Goal: Feedback & Contribution: Submit feedback/report problem

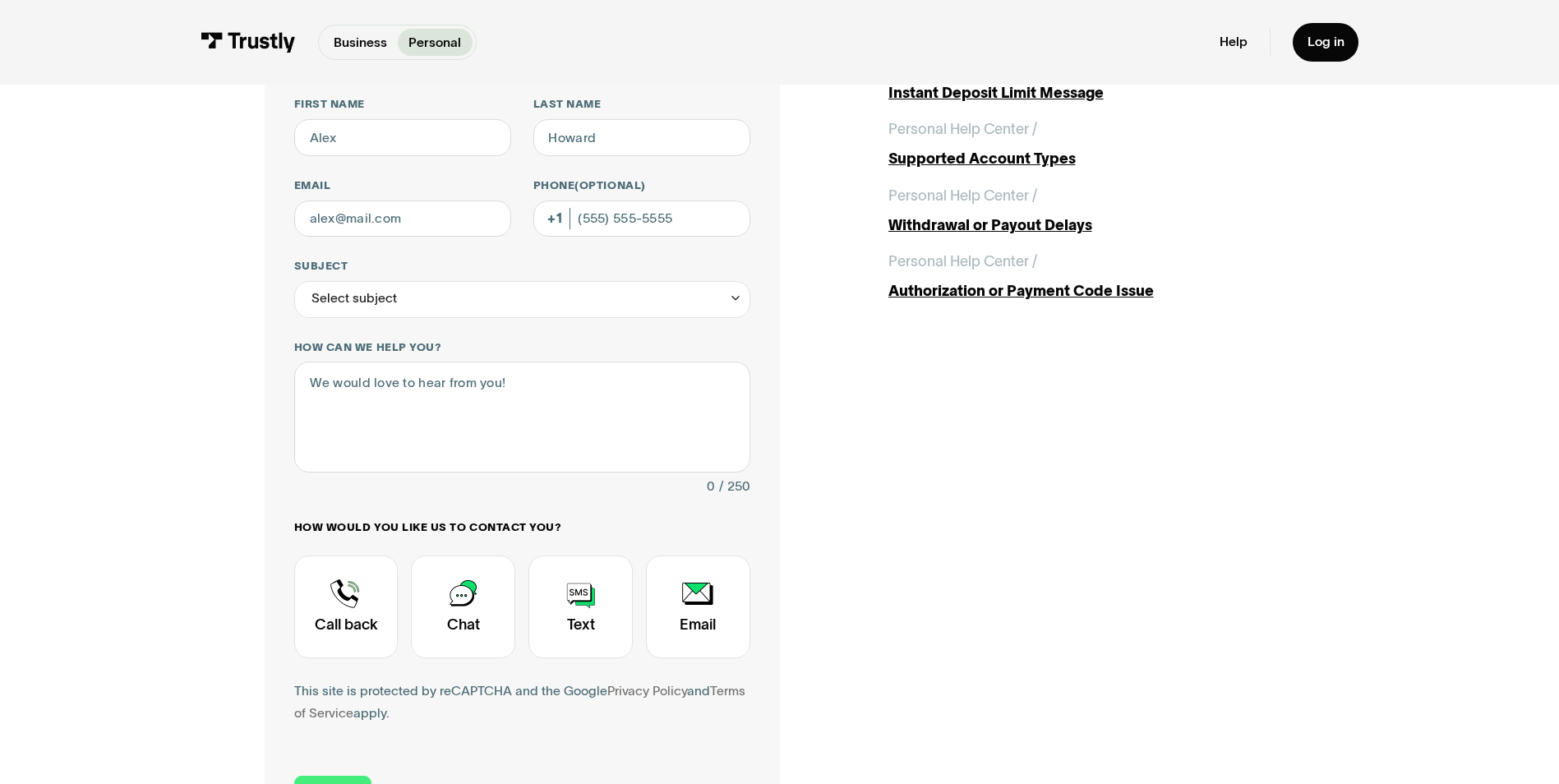
scroll to position [156, 0]
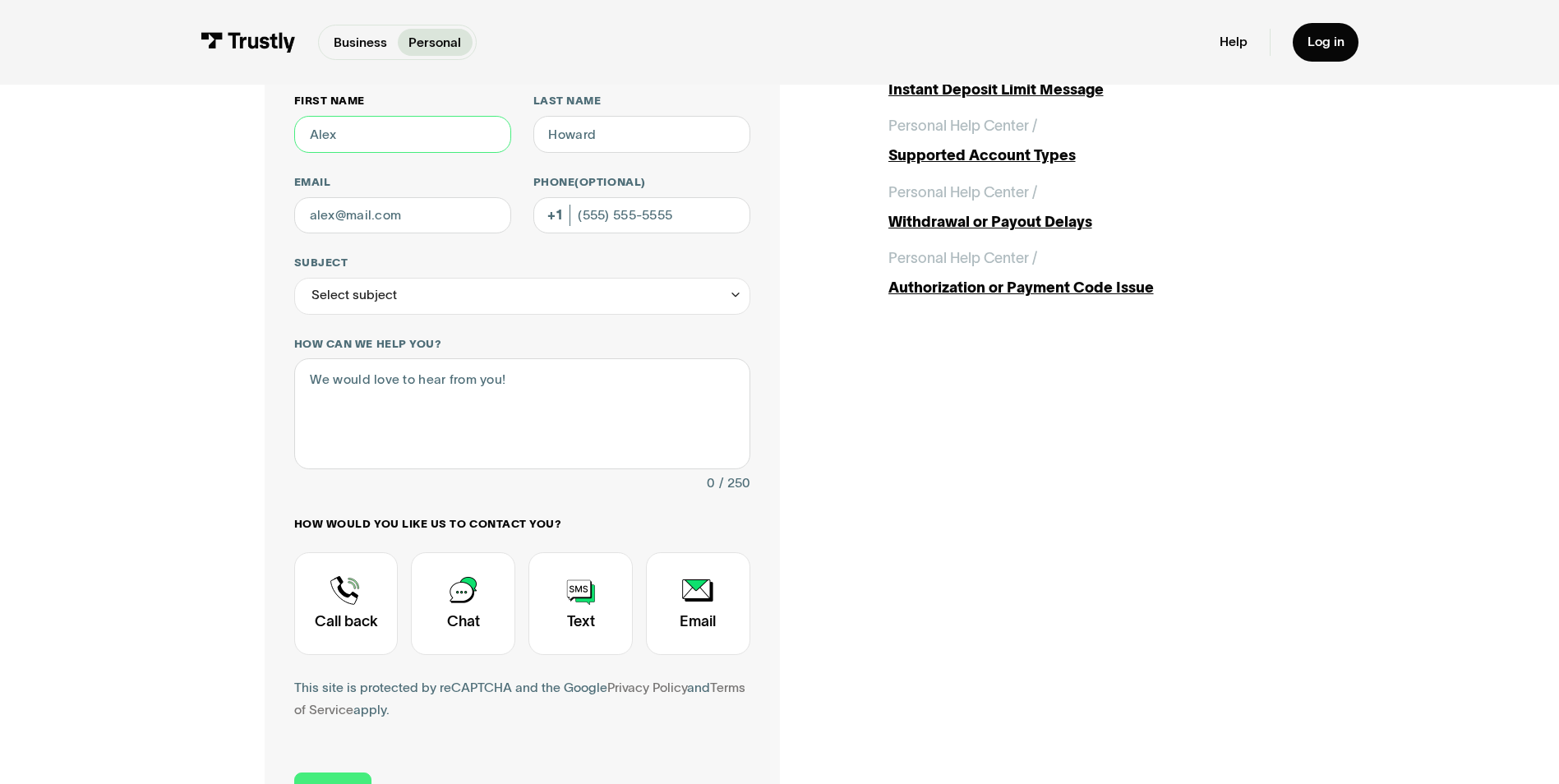
click at [337, 140] on input "First name" at bounding box center [402, 134] width 217 height 37
type input "[PERSON_NAME]"
type input "[EMAIL_ADDRESS][DOMAIN_NAME]"
type input "[PHONE_NUMBER]"
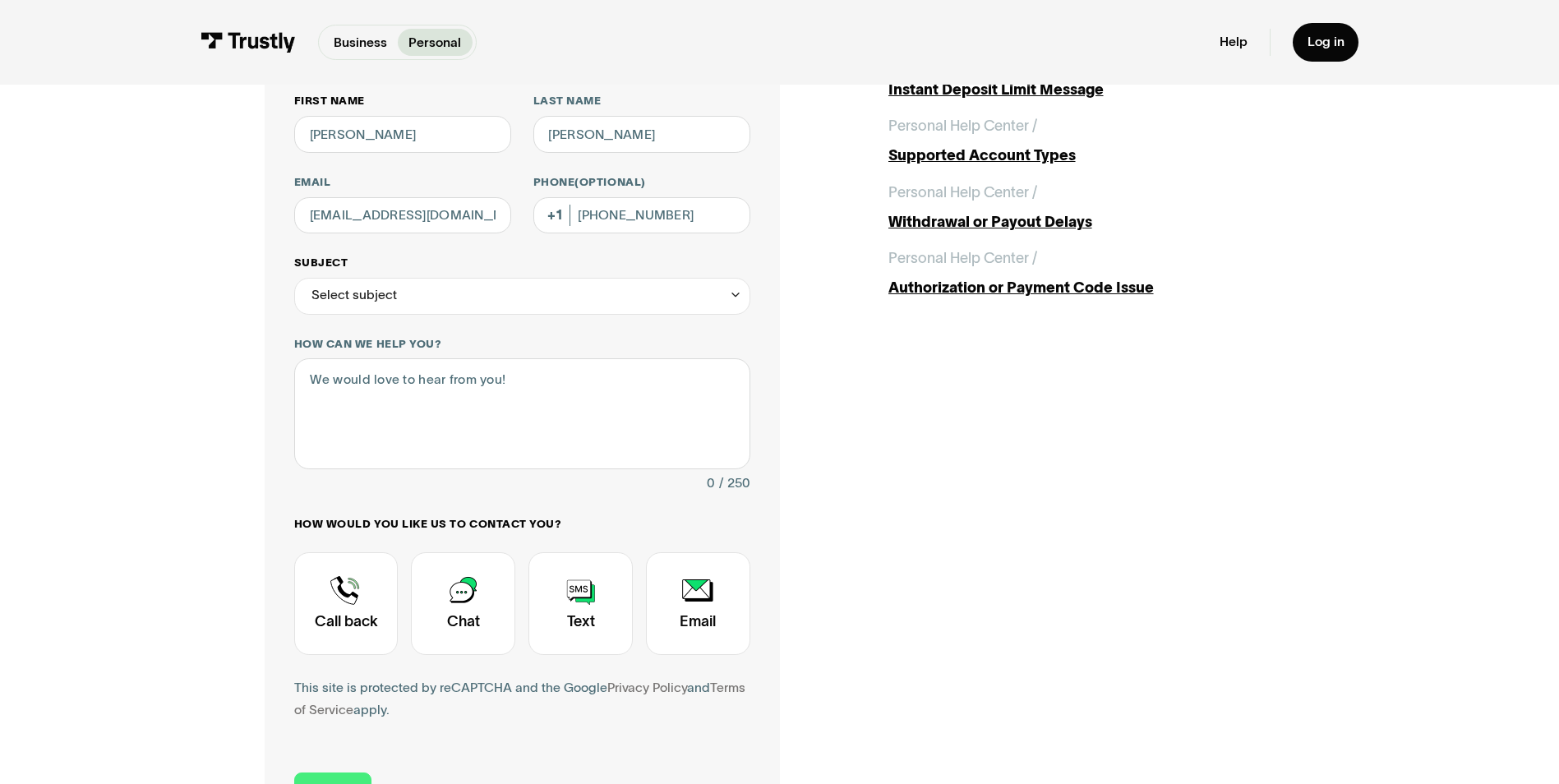
click at [734, 292] on icon "Contact Trustly Support" at bounding box center [735, 294] width 14 height 14
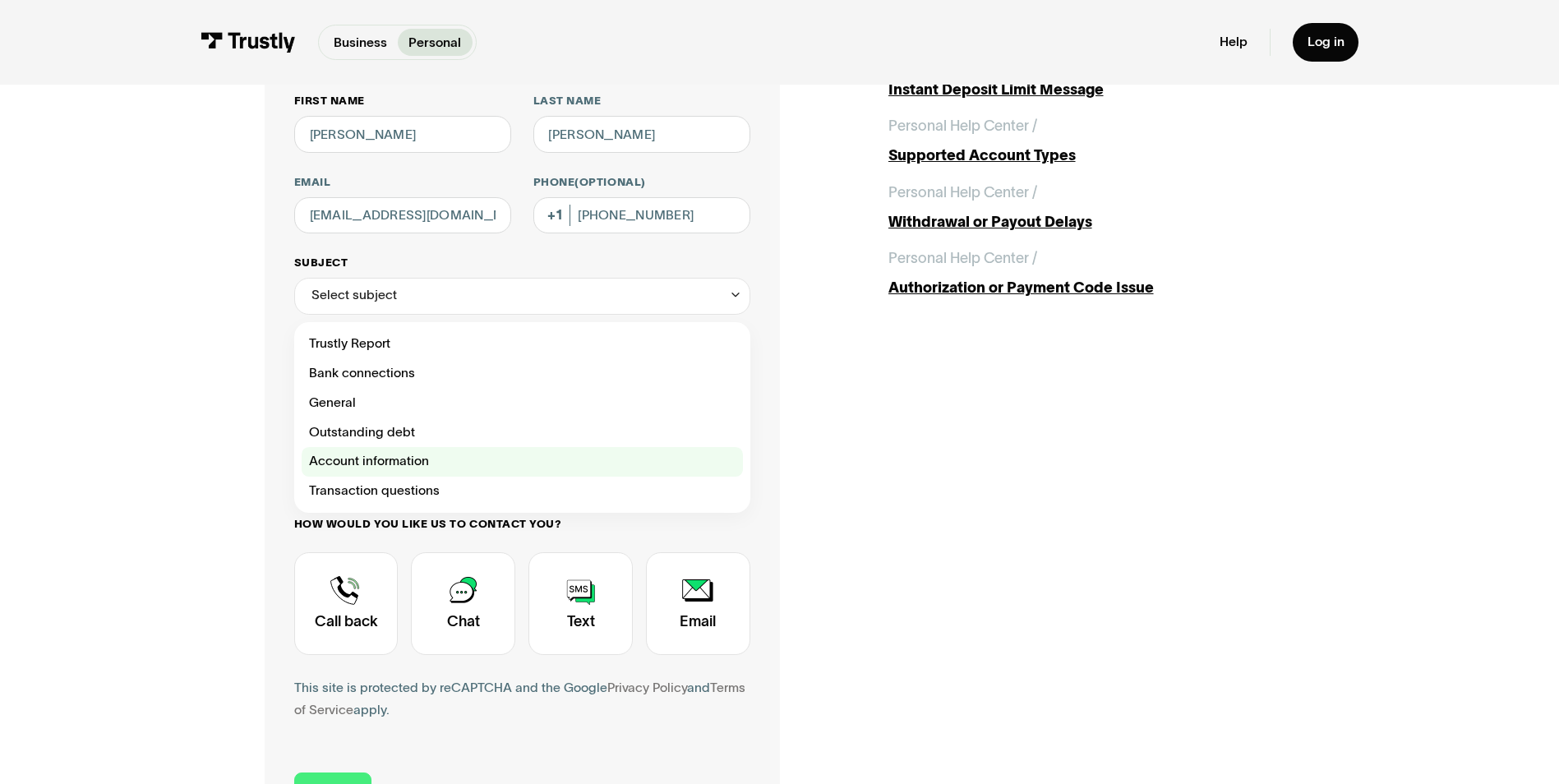
click at [422, 463] on div "Contact Trustly Support" at bounding box center [522, 461] width 441 height 30
type input "**********"
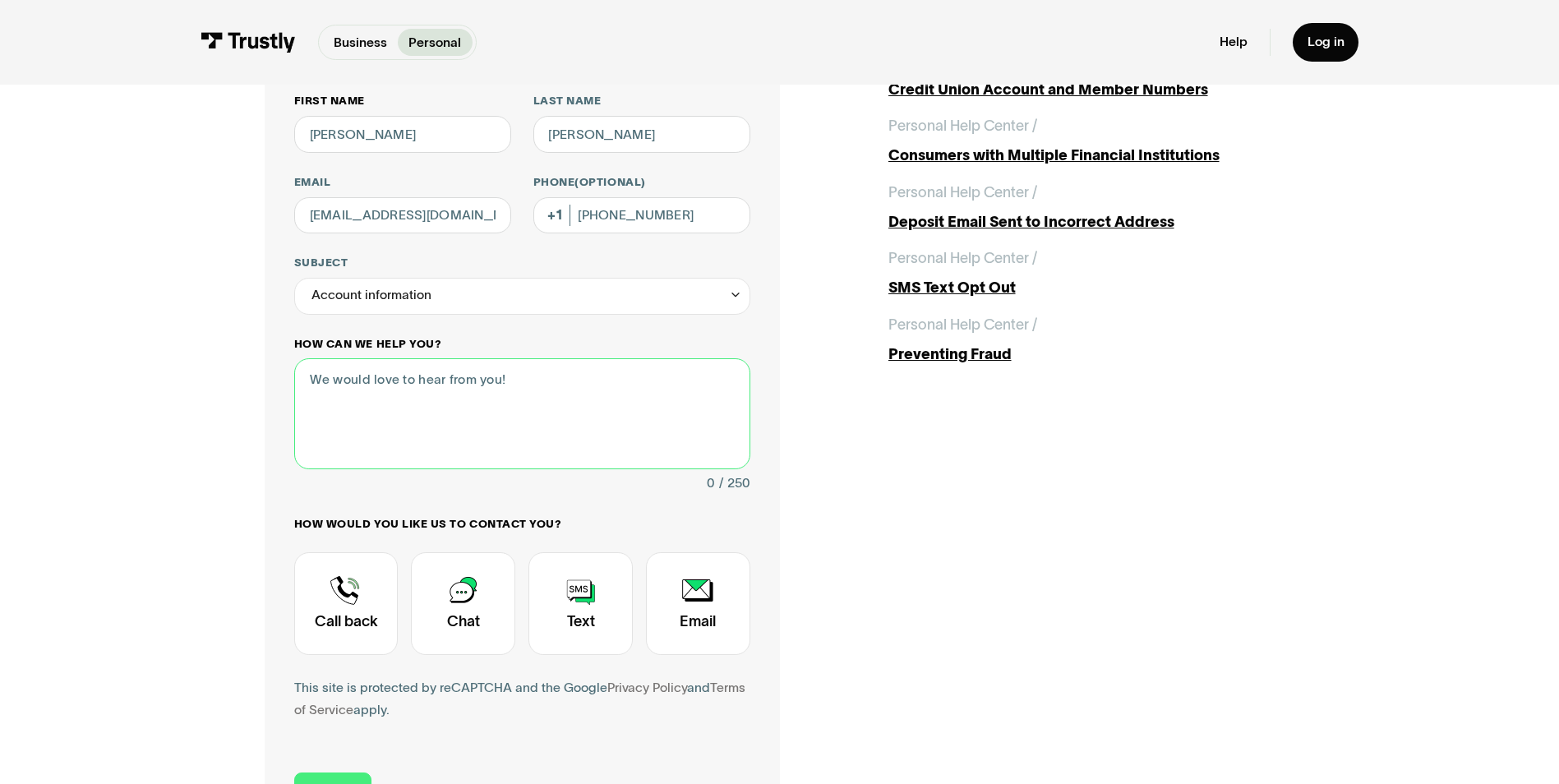
click at [501, 386] on textarea "How can we help you?" at bounding box center [522, 413] width 456 height 110
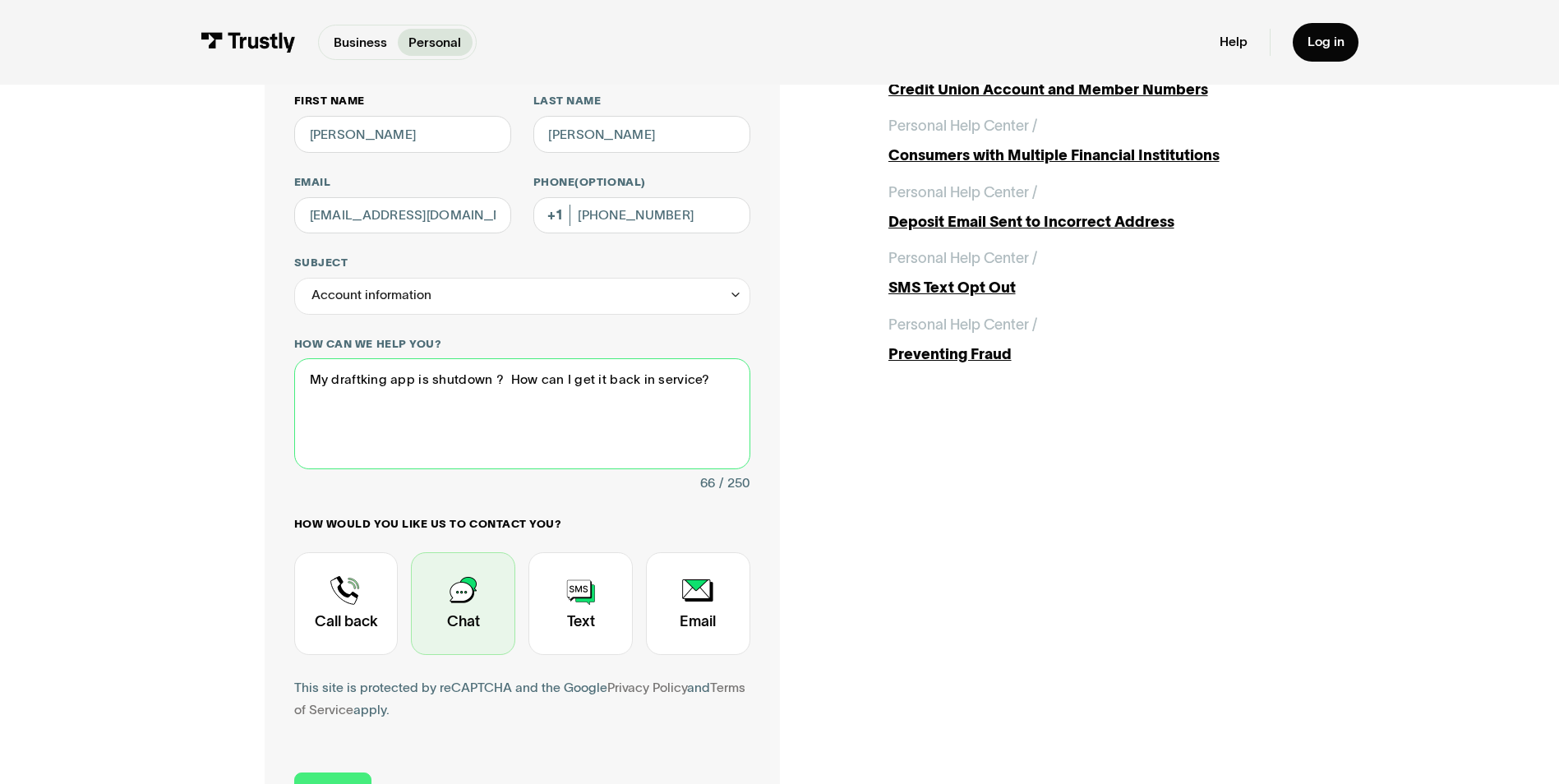
type textarea "My draftking app is shutdown ? How can I get it back in service?"
click at [465, 588] on div "Contact Trustly Support" at bounding box center [463, 603] width 104 height 102
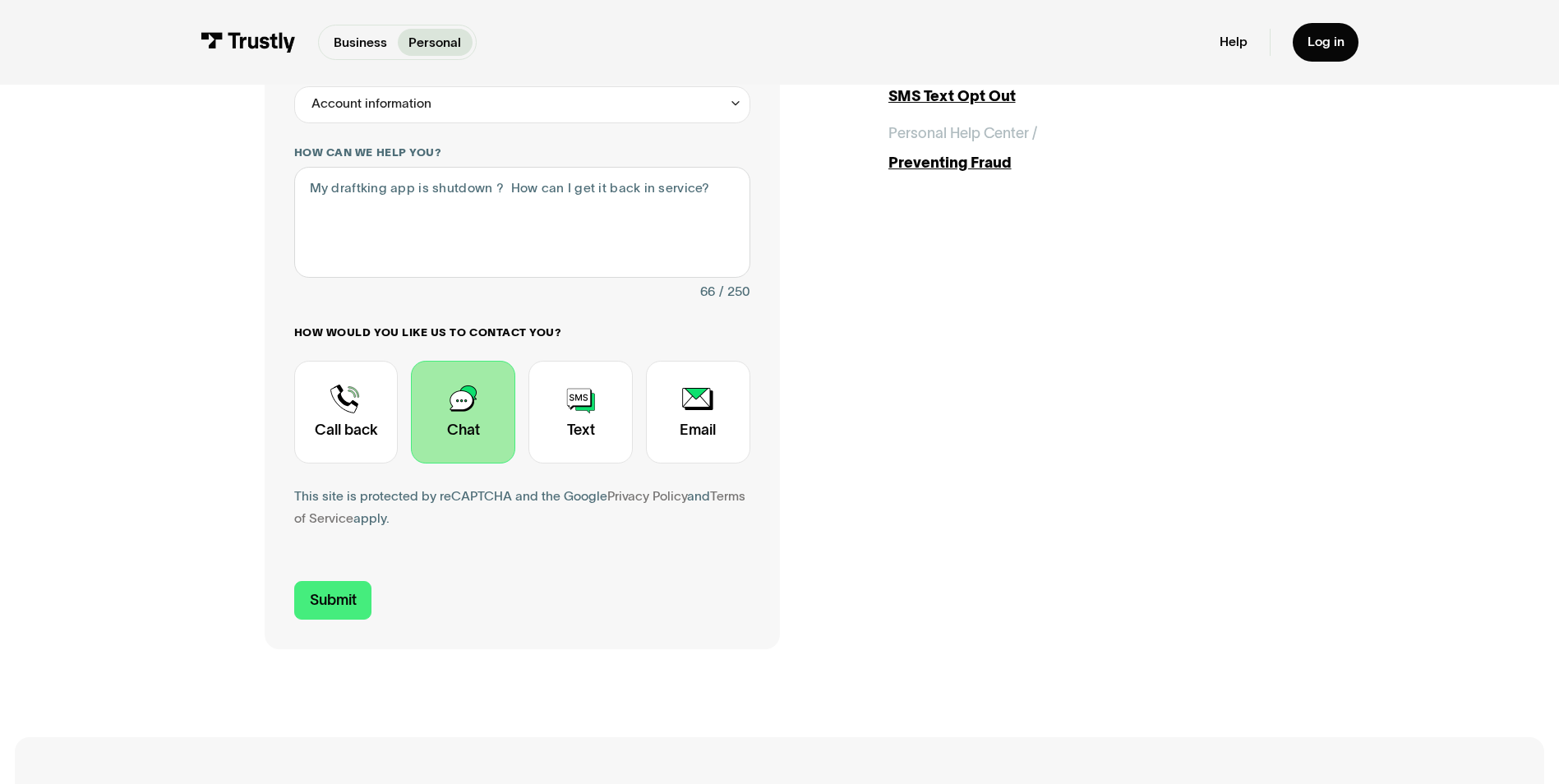
scroll to position [368, 0]
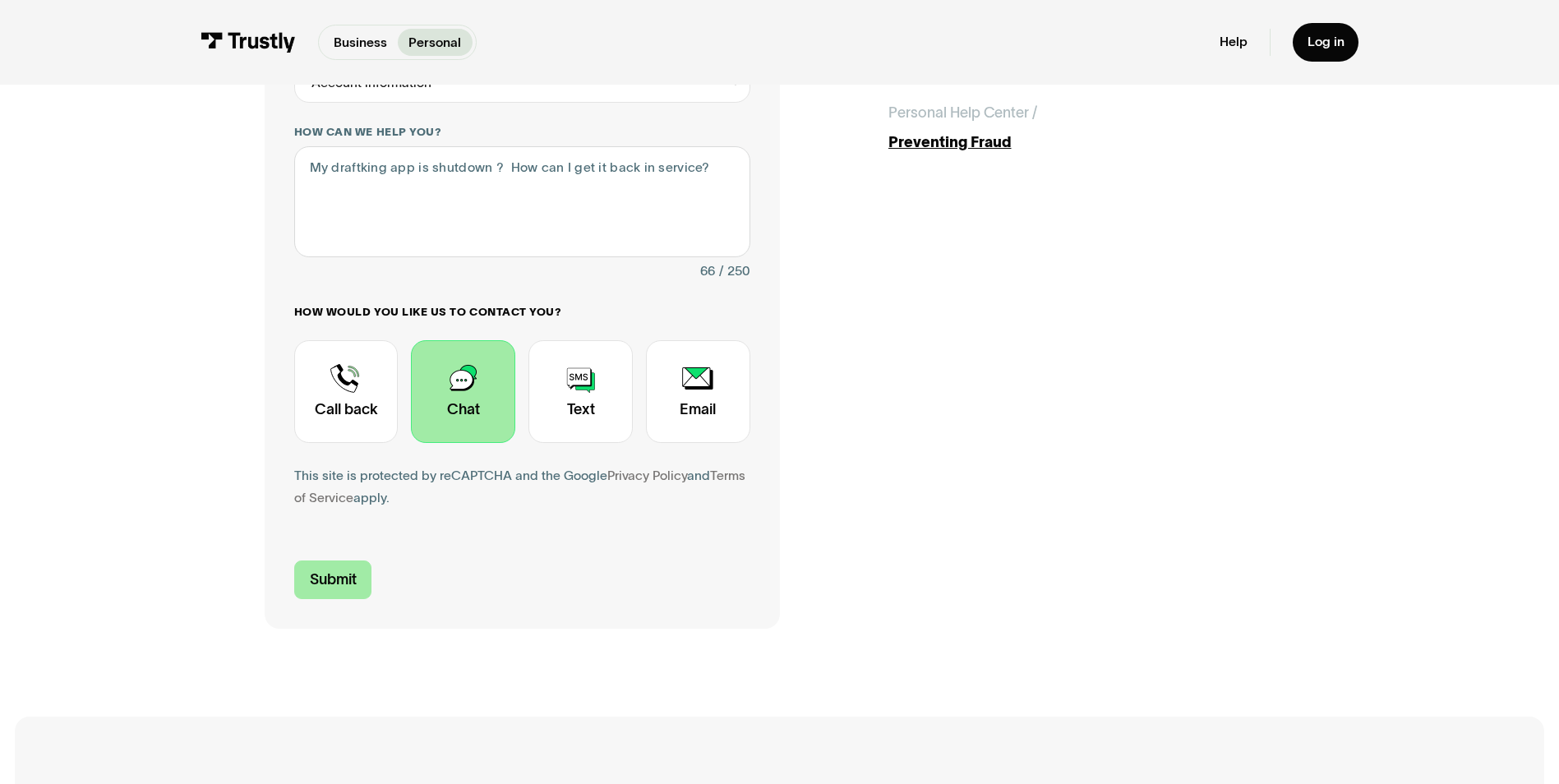
click at [338, 576] on input "Submit" at bounding box center [333, 580] width 78 height 39
type input "[PHONE_NUMBER]"
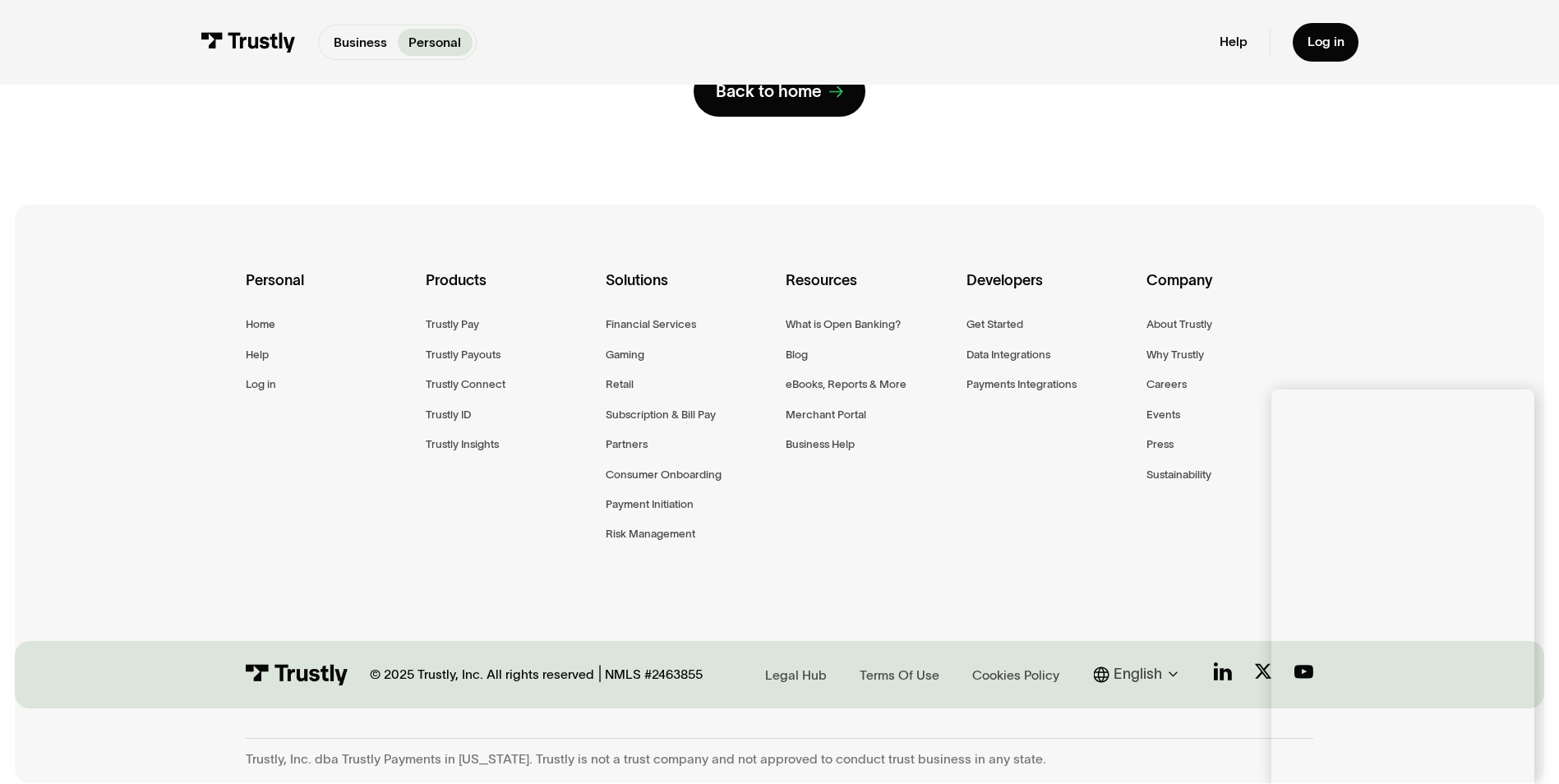
scroll to position [0, 0]
